Goal: Transaction & Acquisition: Obtain resource

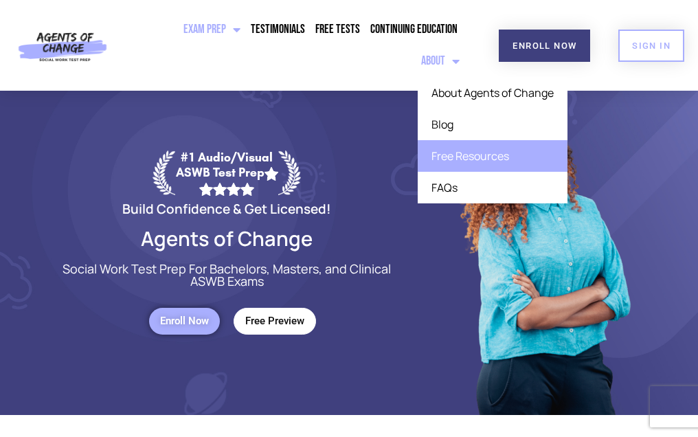
click at [453, 166] on link "Free Resources" at bounding box center [493, 156] width 150 height 32
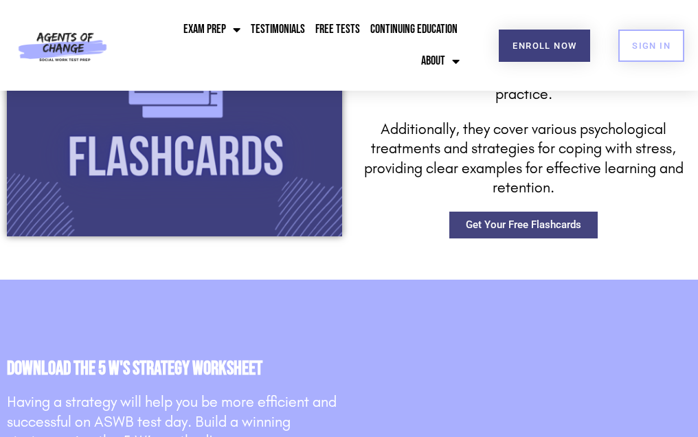
scroll to position [1752, 0]
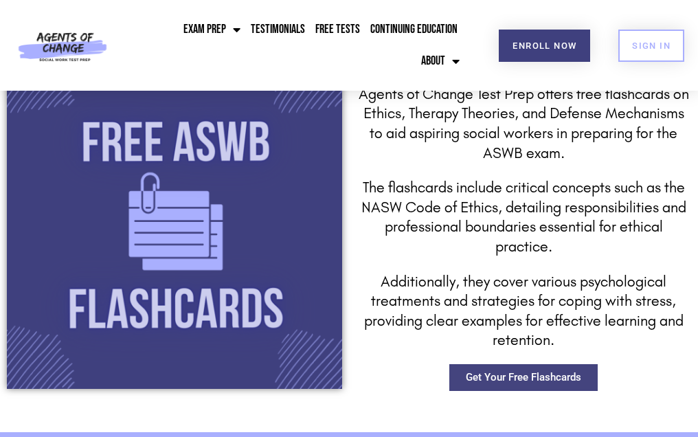
click at [485, 396] on div "Free ASWB Flashcards Agents of Change Test Prep offers free flashcards on Ethic…" at bounding box center [523, 221] width 349 height 353
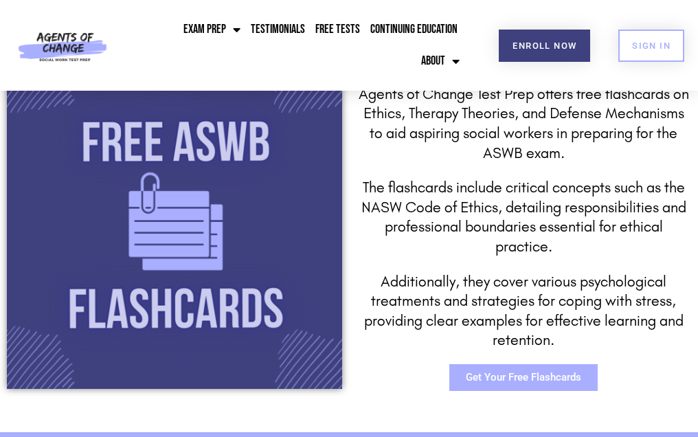
click at [486, 378] on span "Get Your Free Flashcards" at bounding box center [523, 377] width 115 height 10
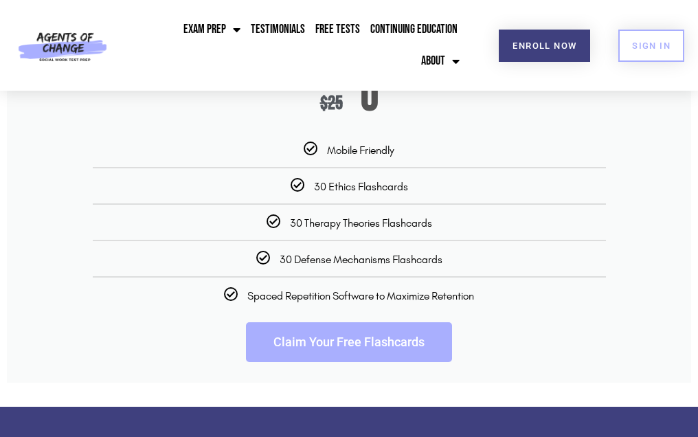
scroll to position [2453, 0]
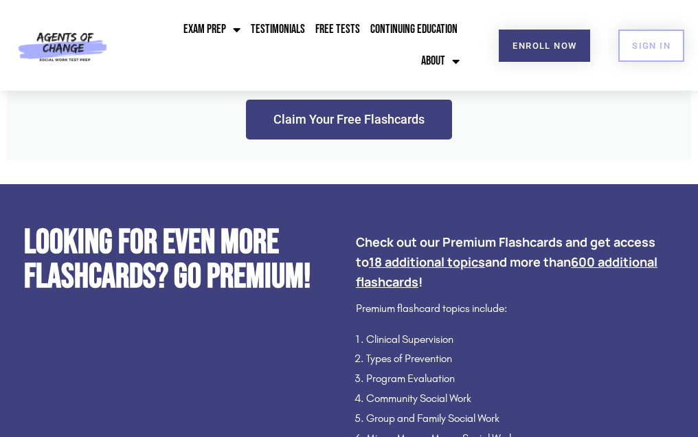
click at [389, 139] on link "Claim Your Free Flashcards" at bounding box center [349, 120] width 206 height 40
